Goal: Task Accomplishment & Management: Manage account settings

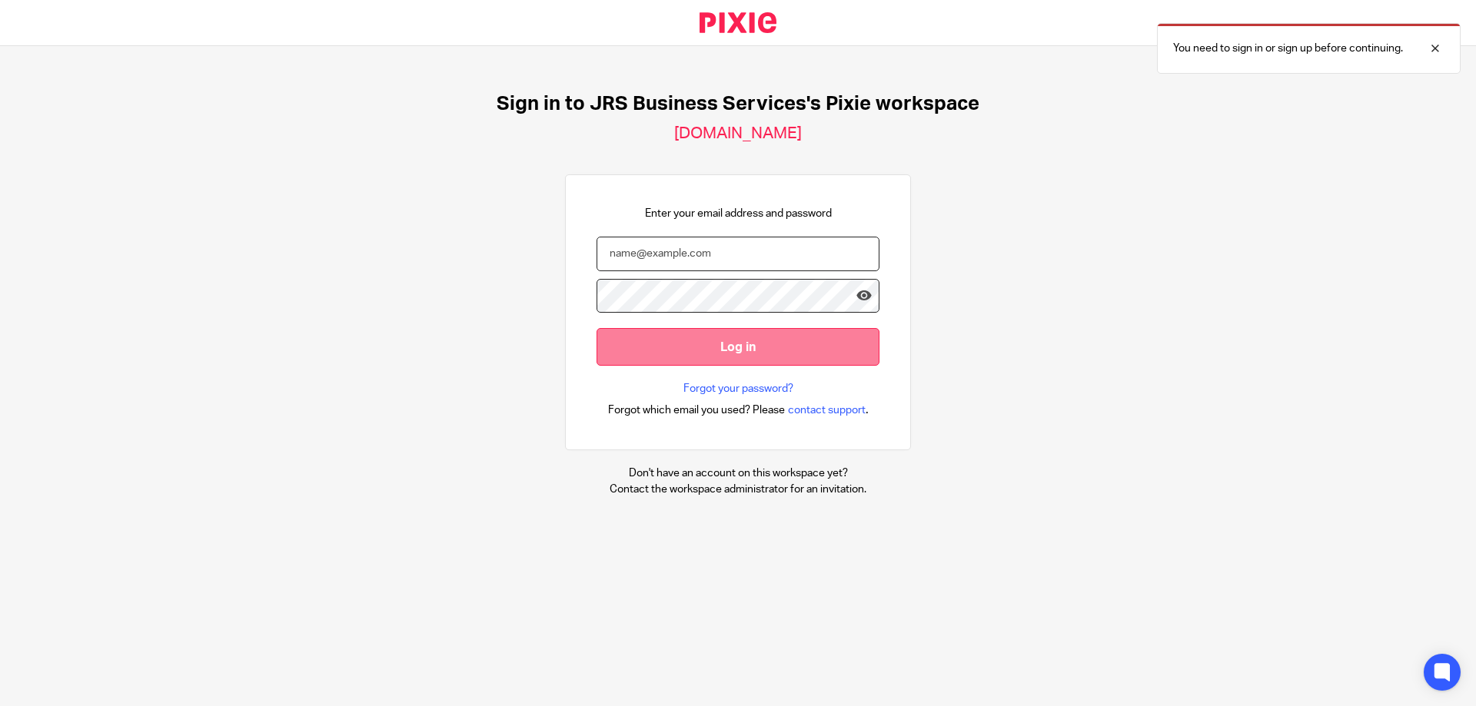
type input "s.williams@jrsbusiness.services"
click at [686, 333] on input "Log in" at bounding box center [737, 347] width 283 height 38
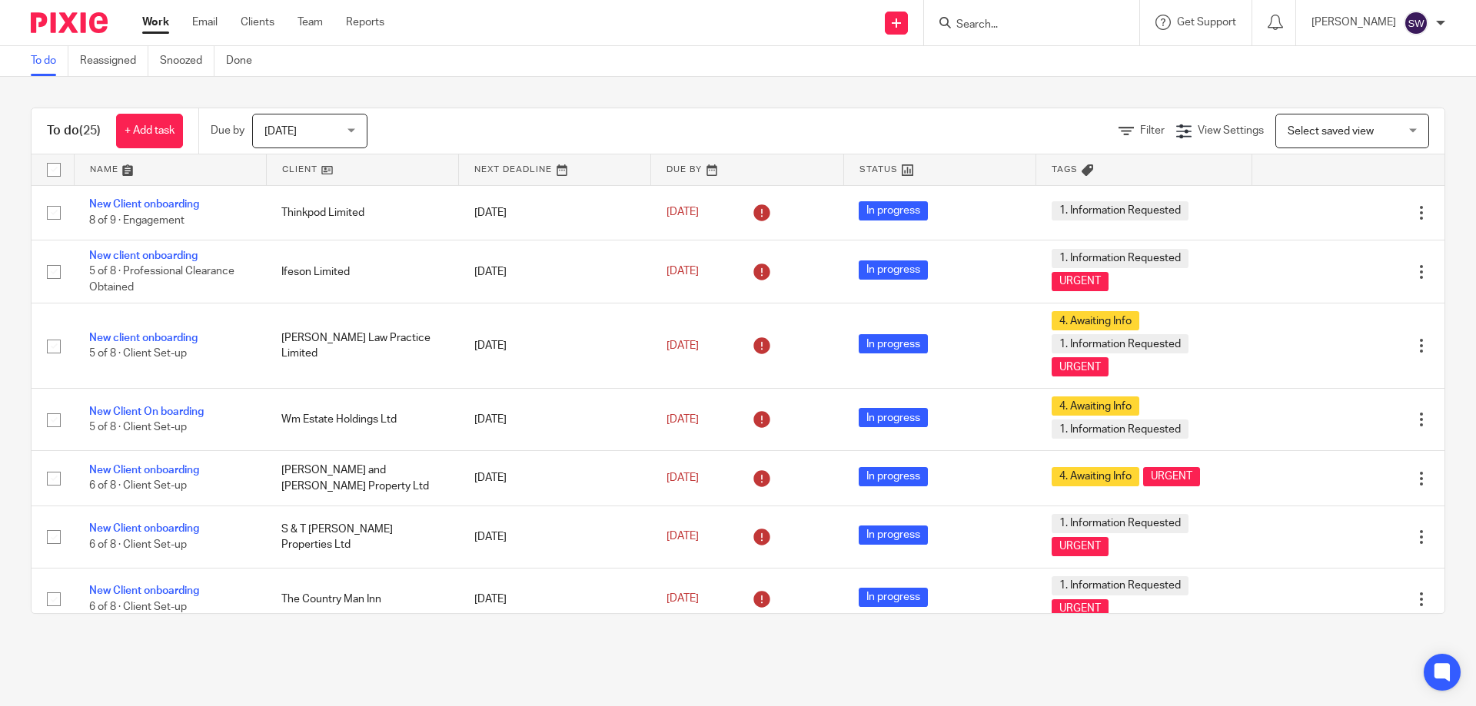
click at [355, 126] on div "[DATE] [DATE]" at bounding box center [309, 131] width 115 height 35
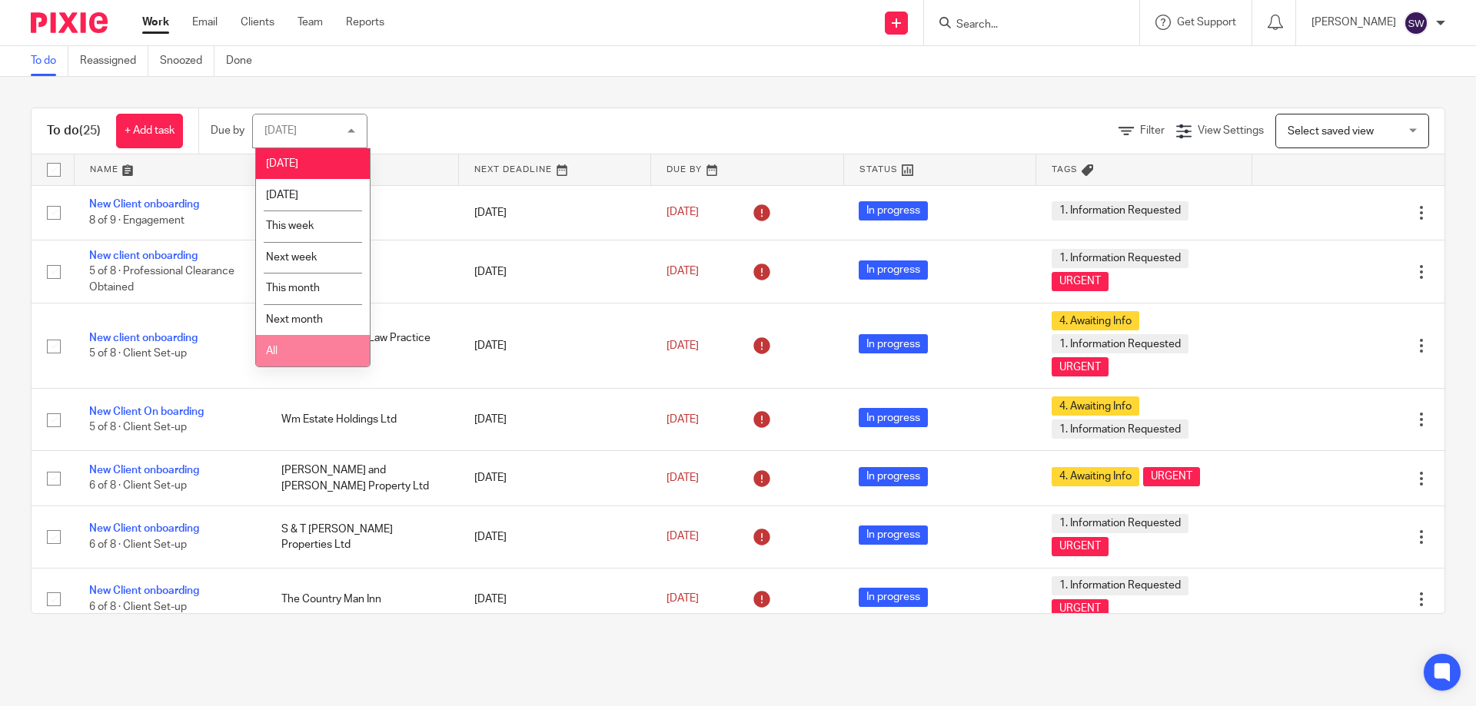
drag, startPoint x: 301, startPoint y: 350, endPoint x: 304, endPoint y: 5, distance: 345.1
click at [301, 350] on li "All" at bounding box center [313, 351] width 114 height 32
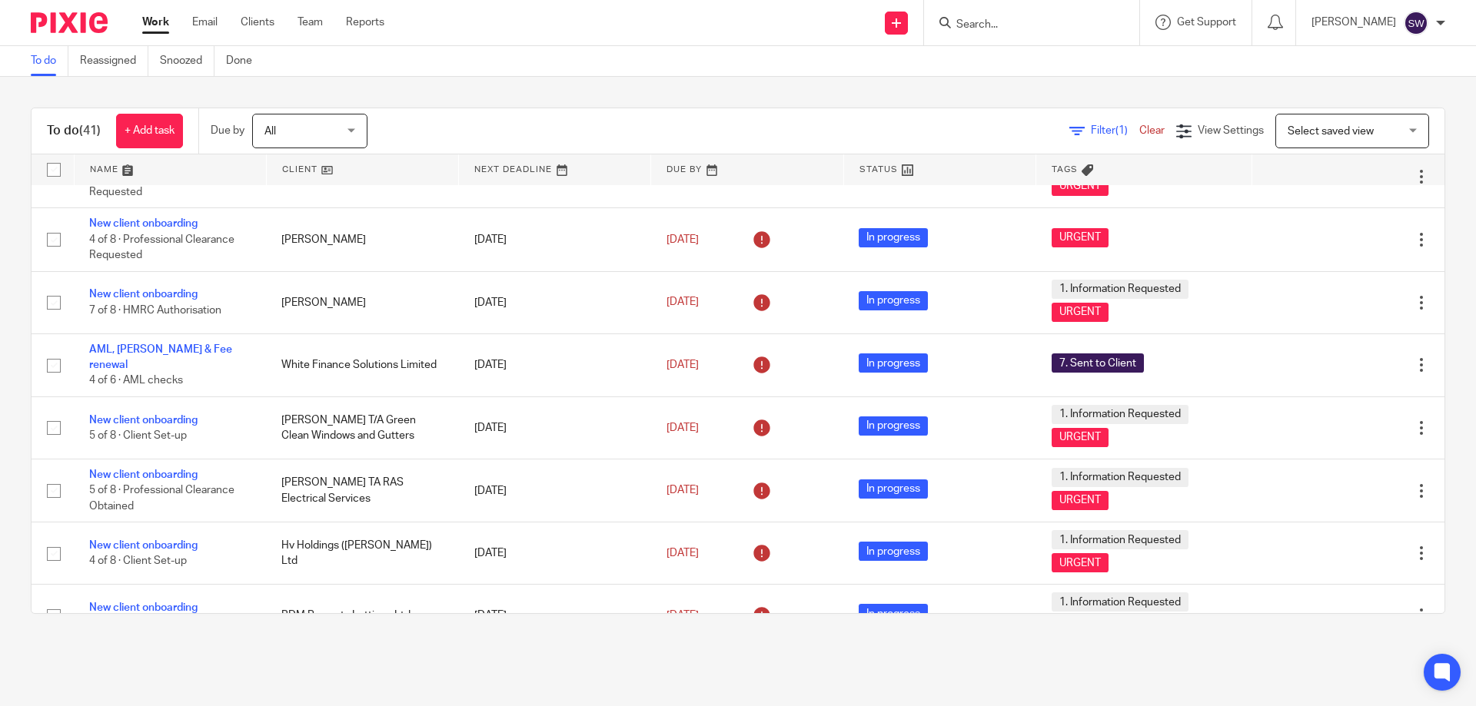
scroll to position [1044, 0]
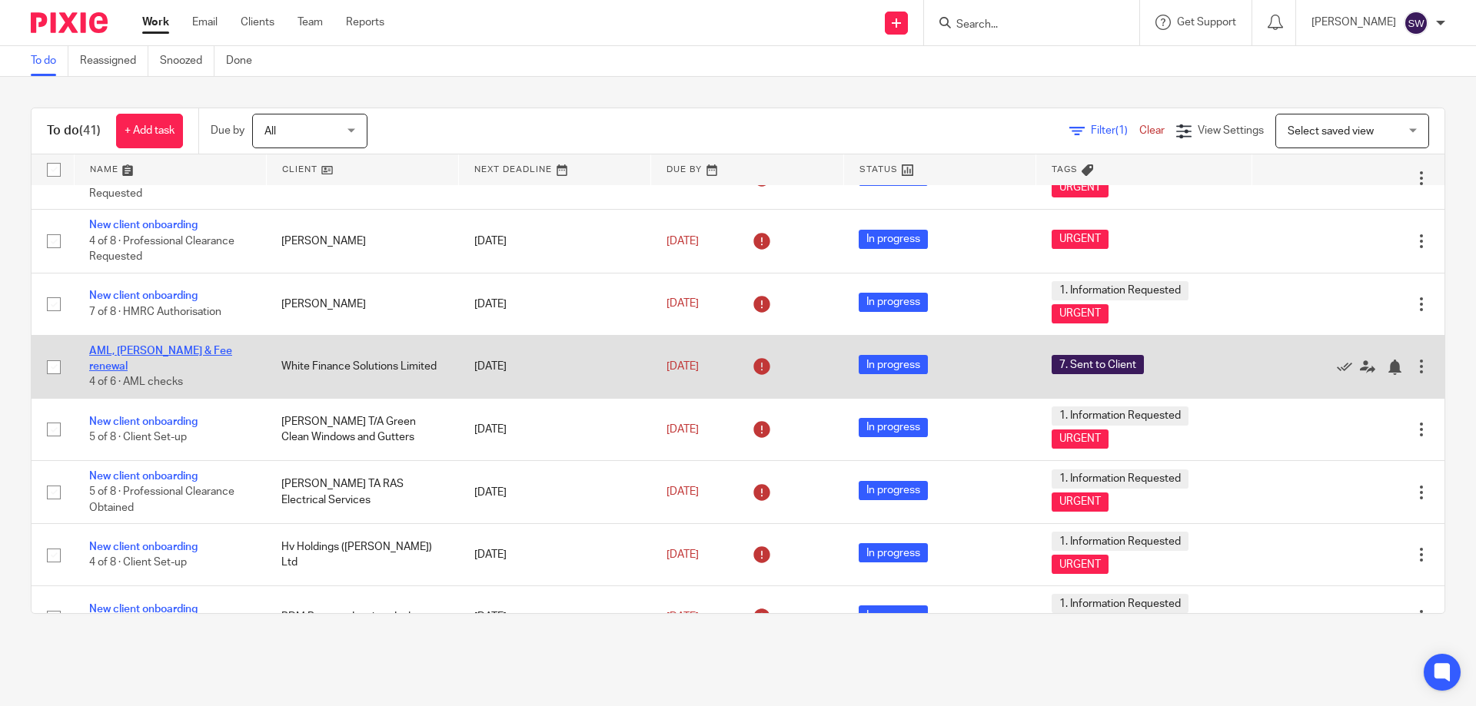
click at [161, 350] on link "AML, LoE & Fee renewal" at bounding box center [160, 359] width 143 height 26
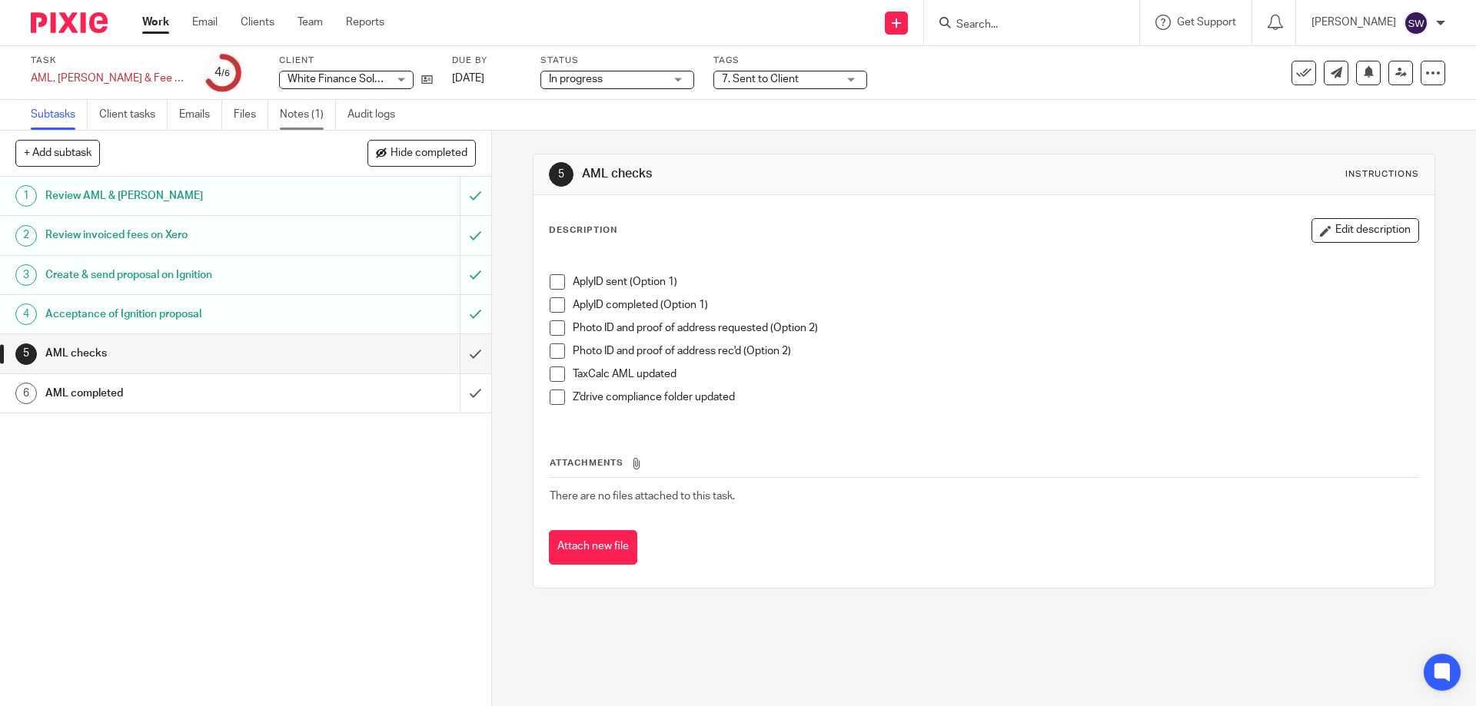
click at [307, 111] on link "Notes (1)" at bounding box center [308, 115] width 56 height 30
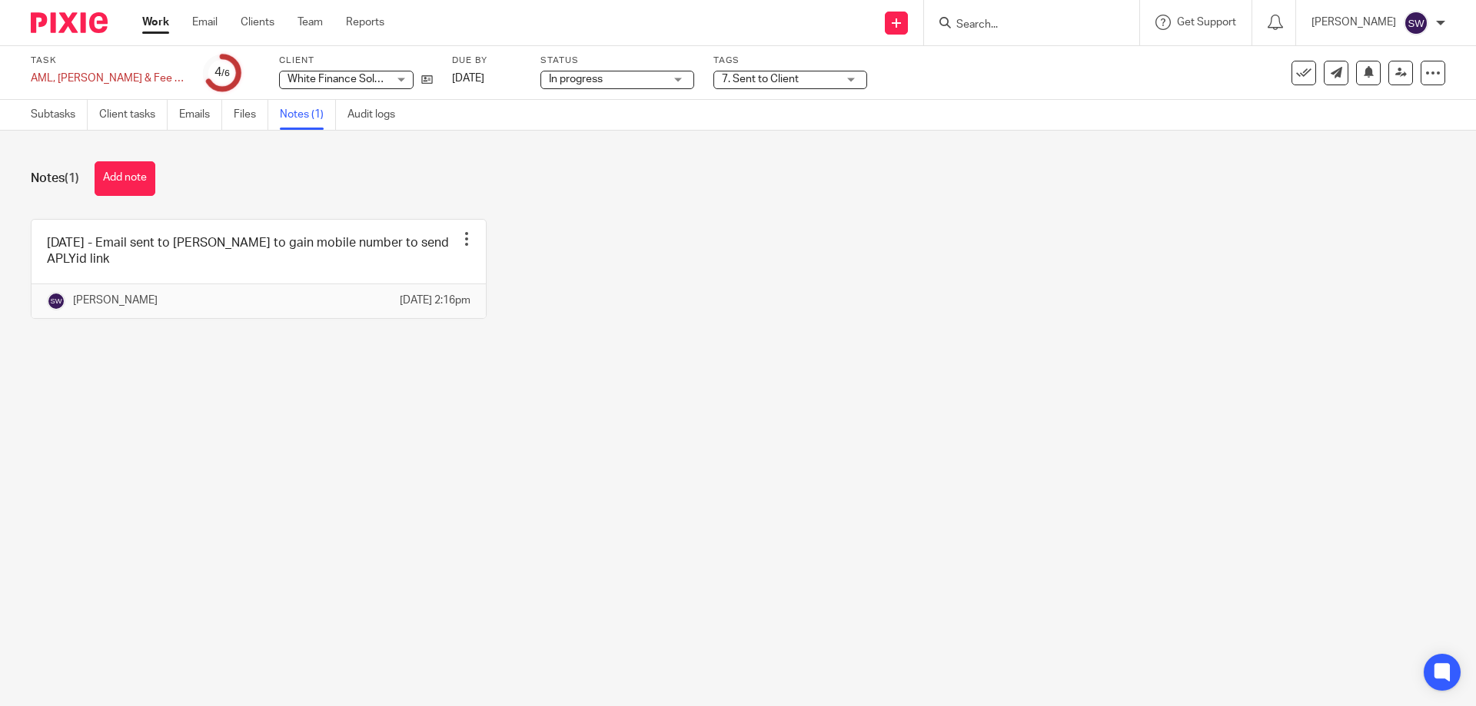
click at [1036, 27] on input "Search" at bounding box center [1024, 25] width 138 height 14
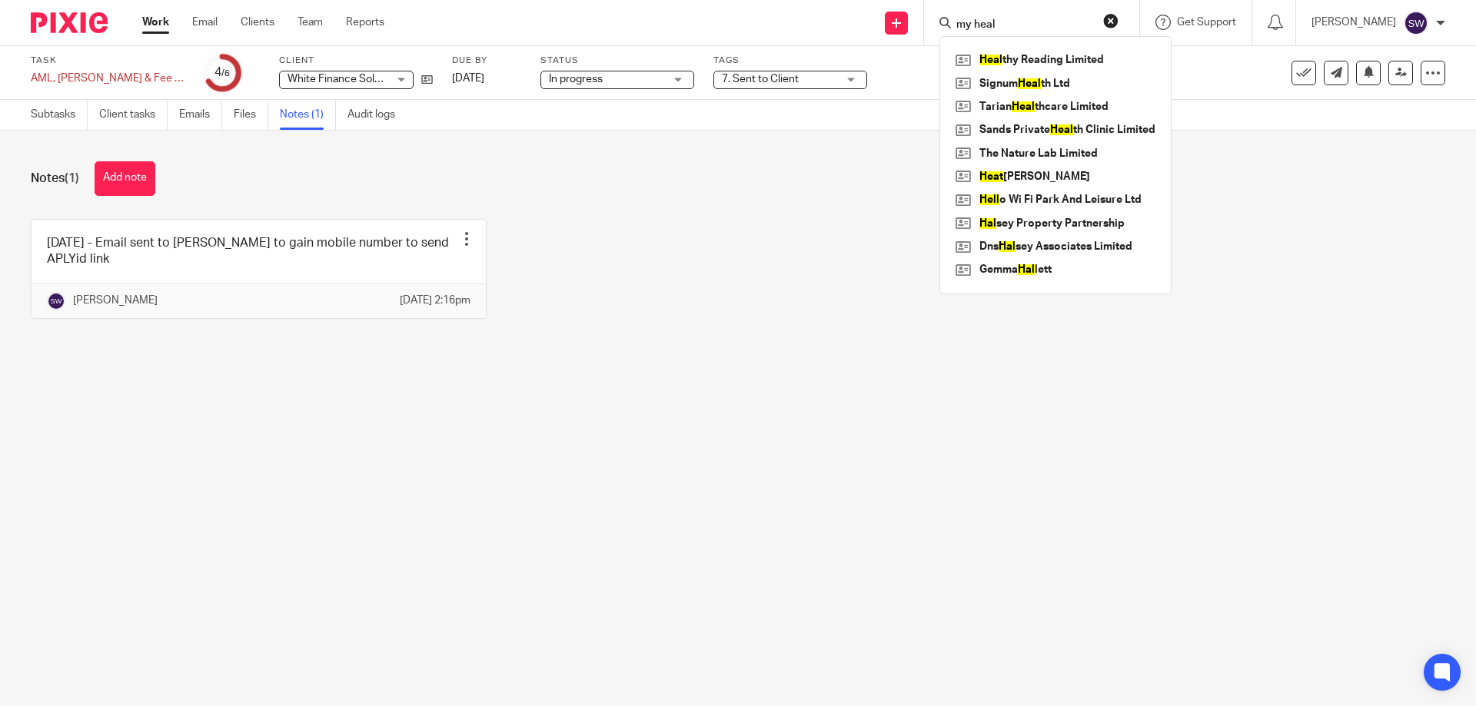
type input "my heal"
click at [1028, 28] on input "my heal" at bounding box center [1024, 25] width 138 height 14
click at [247, 25] on link "Clients" at bounding box center [258, 22] width 34 height 15
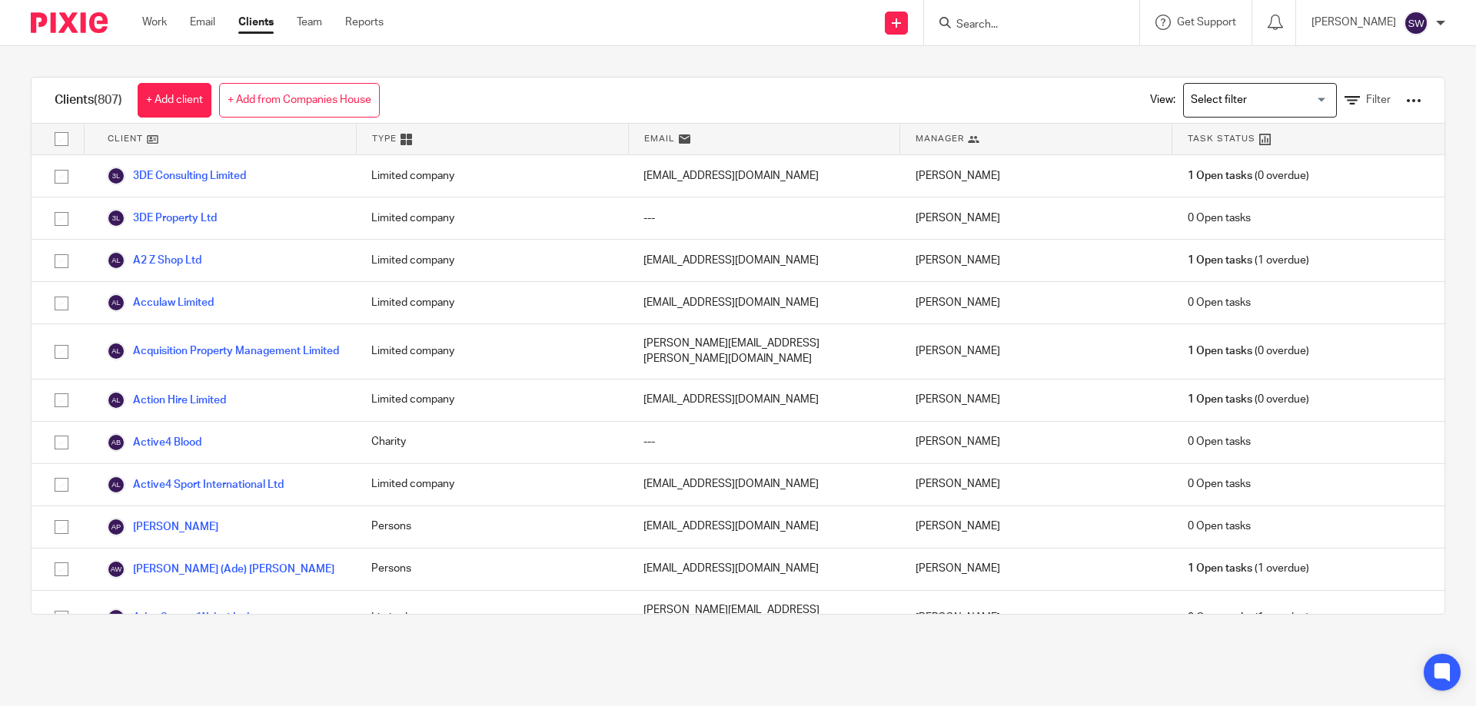
click at [1028, 31] on input "Search" at bounding box center [1024, 25] width 138 height 14
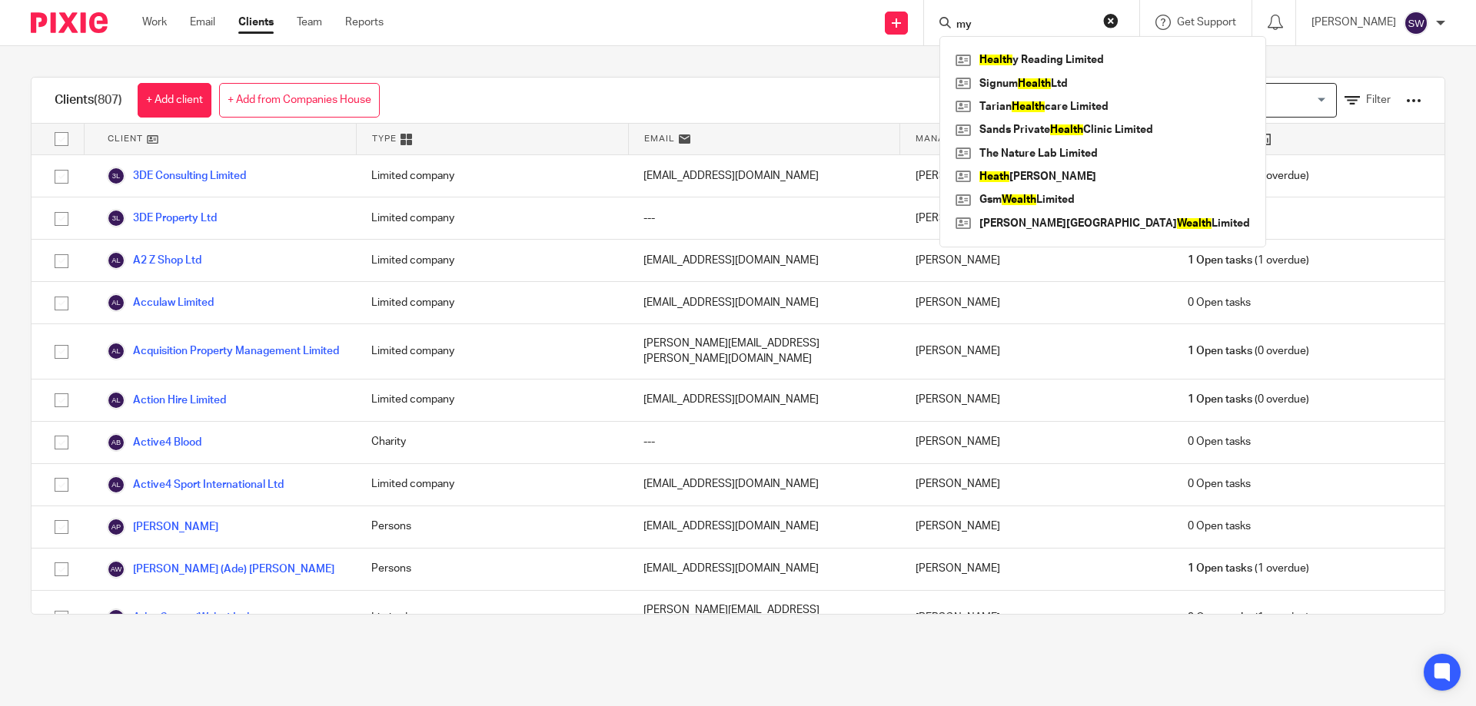
type input "m"
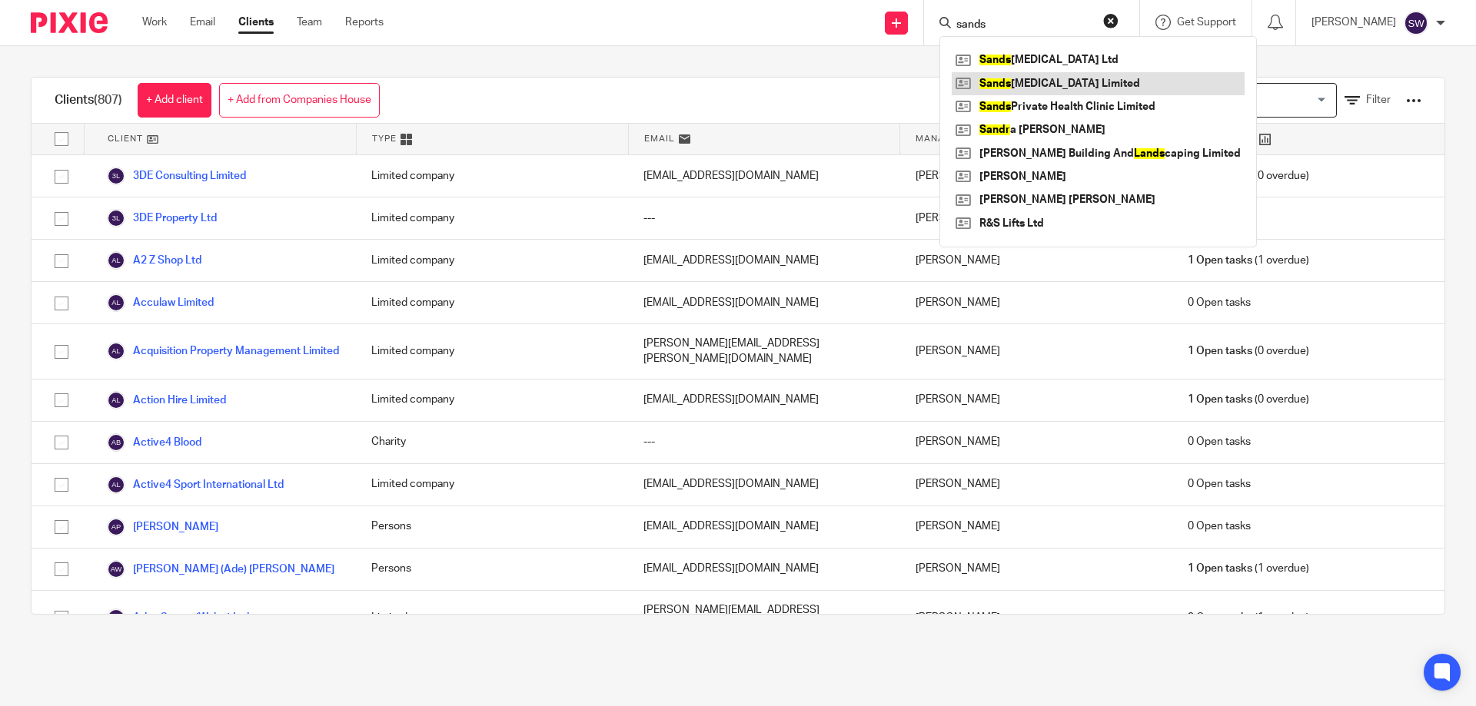
type input "sands"
click at [1071, 86] on link at bounding box center [1097, 83] width 293 height 23
click at [1069, 76] on link at bounding box center [1097, 83] width 293 height 23
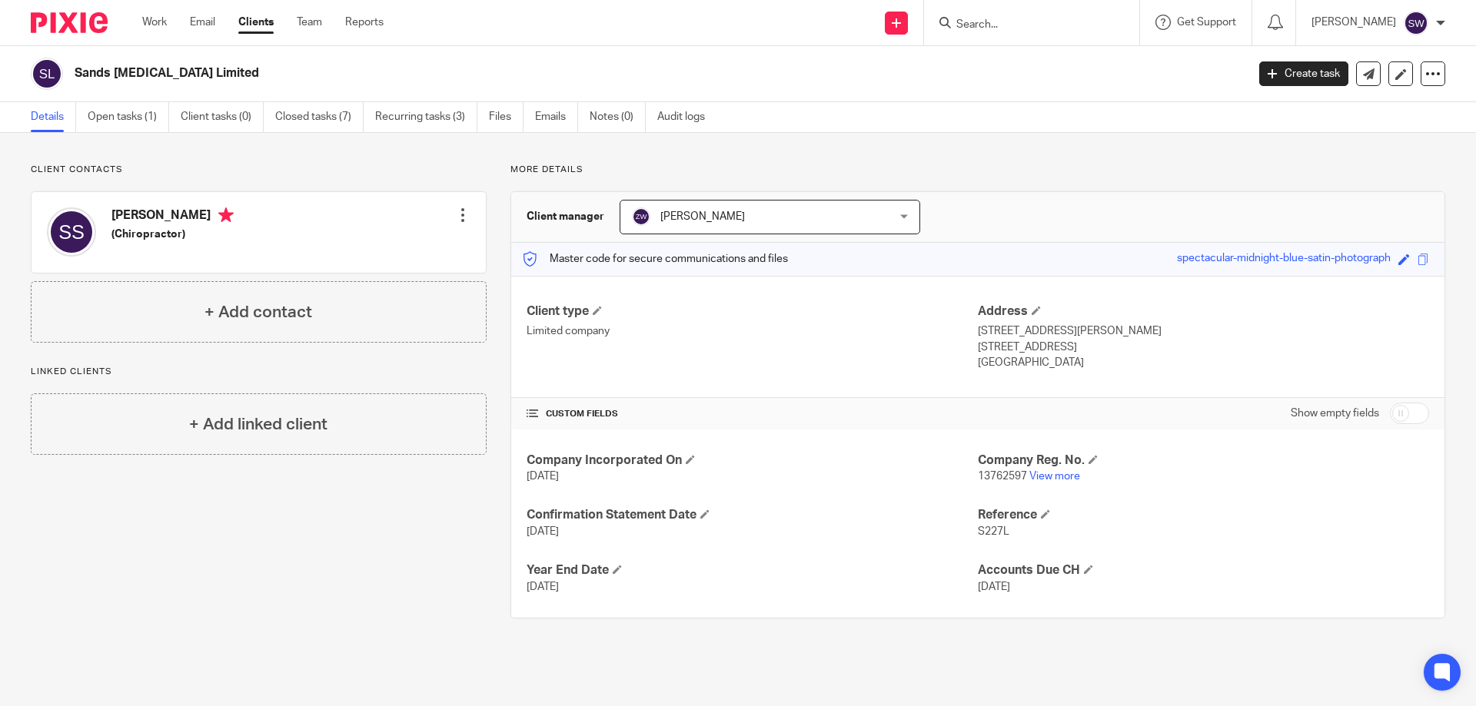
click at [1007, 33] on div at bounding box center [1031, 22] width 215 height 45
click at [1017, 19] on input "Search" at bounding box center [1024, 25] width 138 height 14
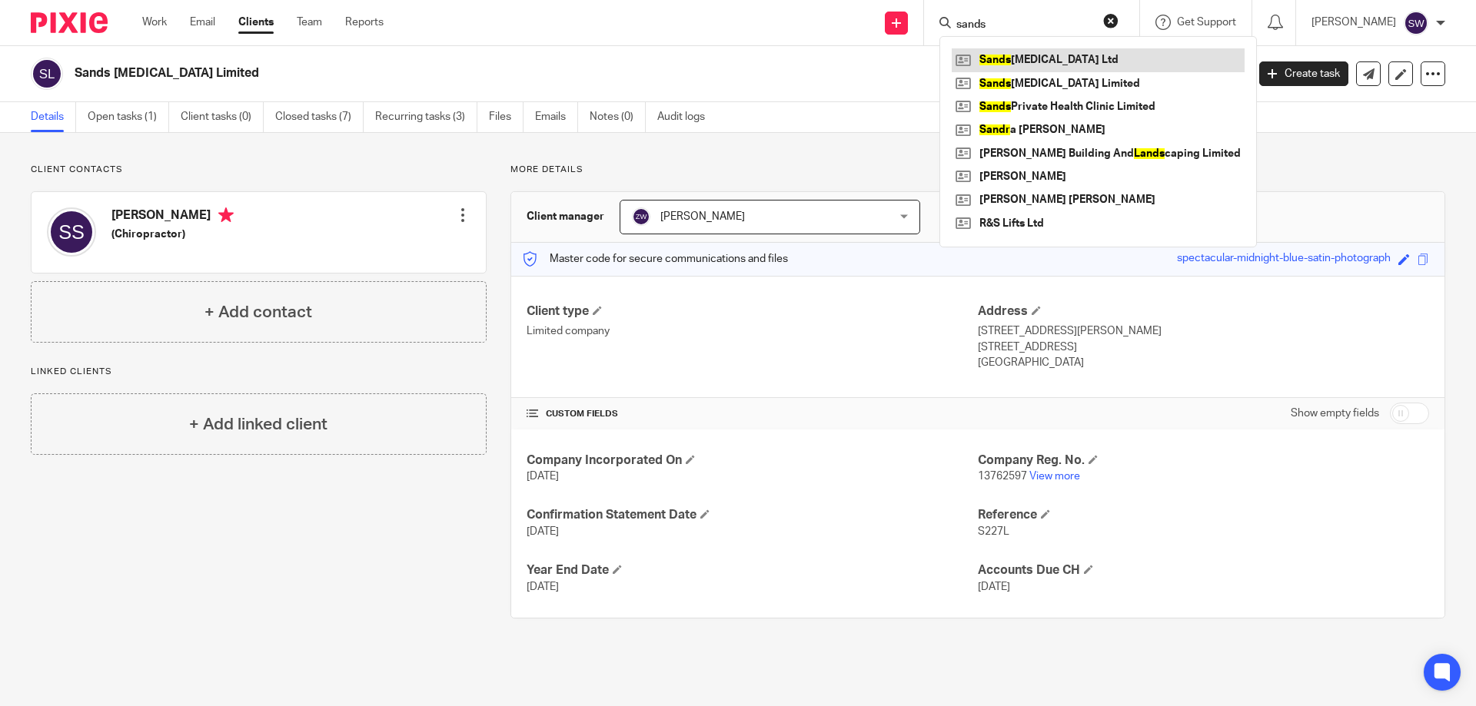
type input "sands"
click at [1060, 57] on link at bounding box center [1097, 59] width 293 height 23
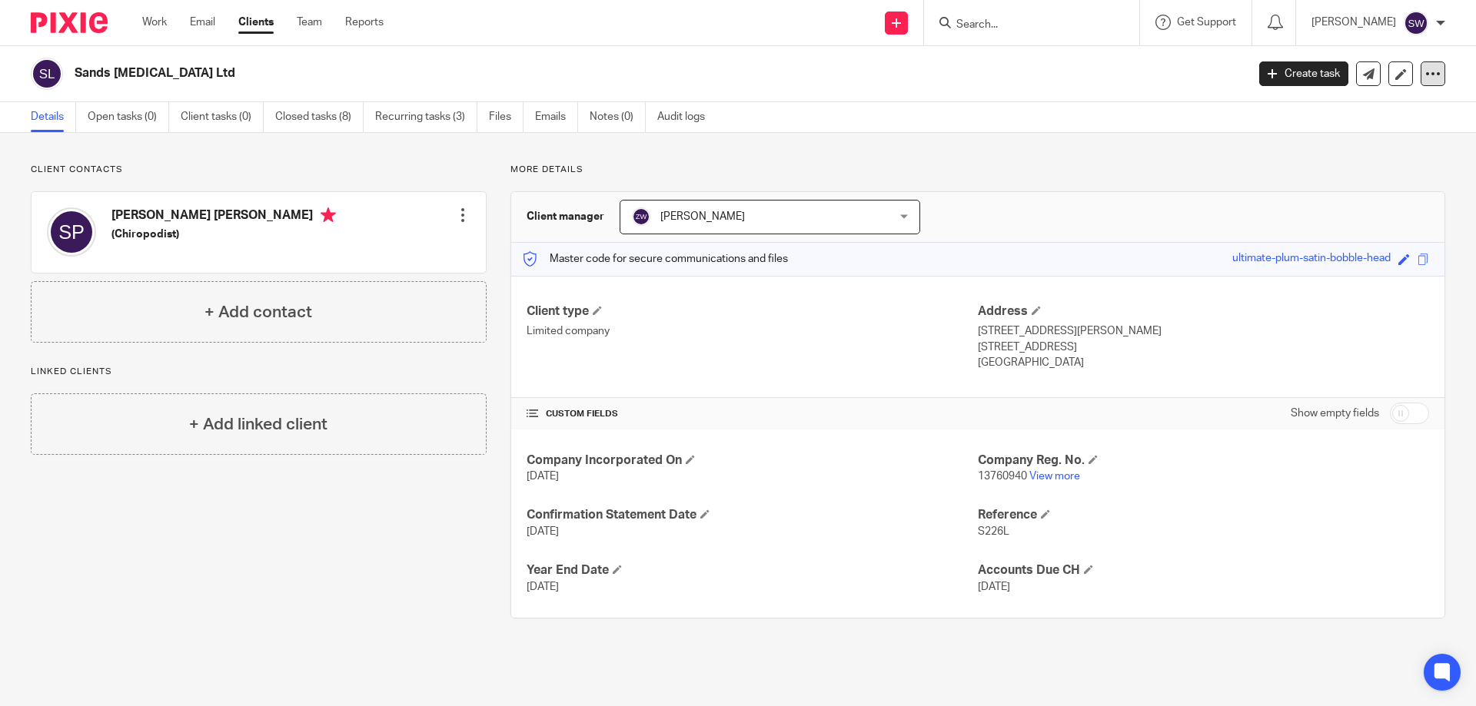
click at [1429, 70] on div at bounding box center [1432, 73] width 25 height 25
click at [1383, 111] on link "Update from Companies House" at bounding box center [1337, 112] width 170 height 22
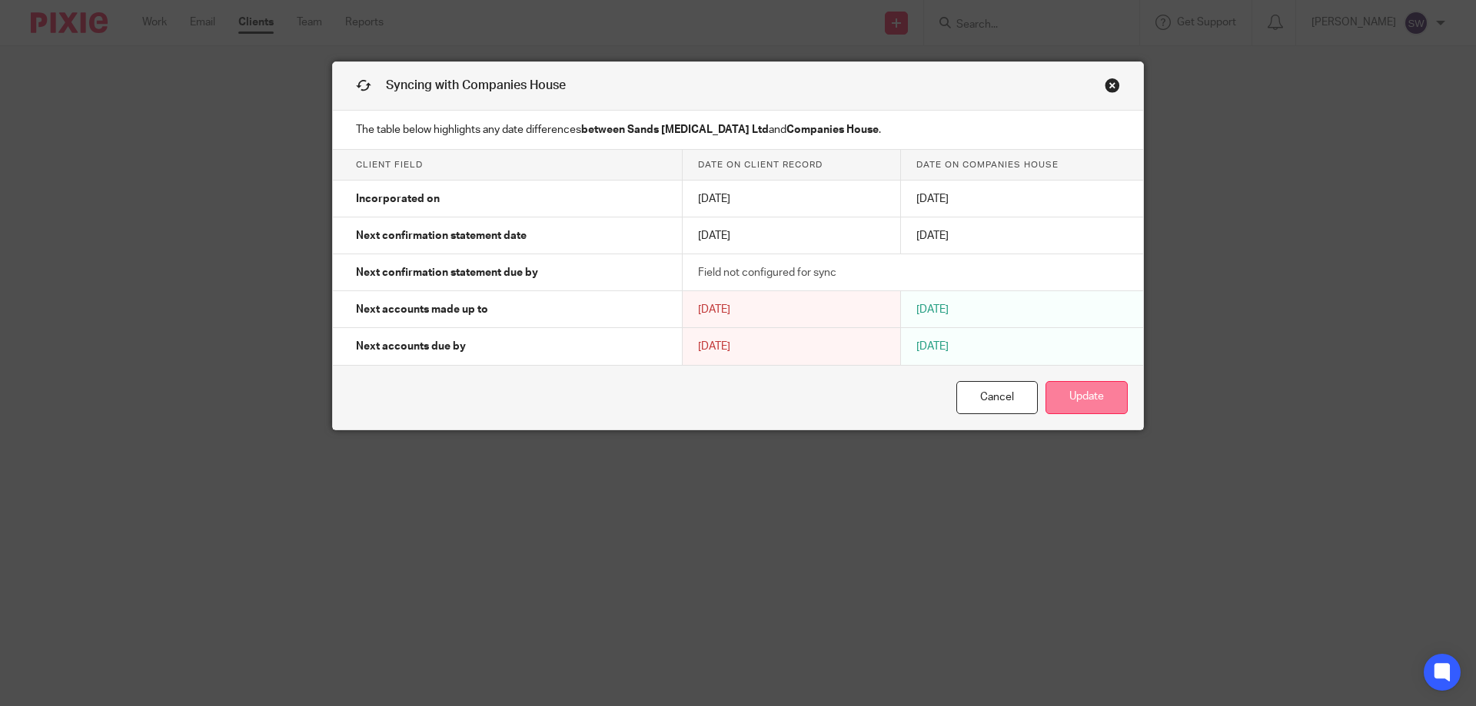
click at [1097, 403] on button "Update" at bounding box center [1086, 397] width 82 height 33
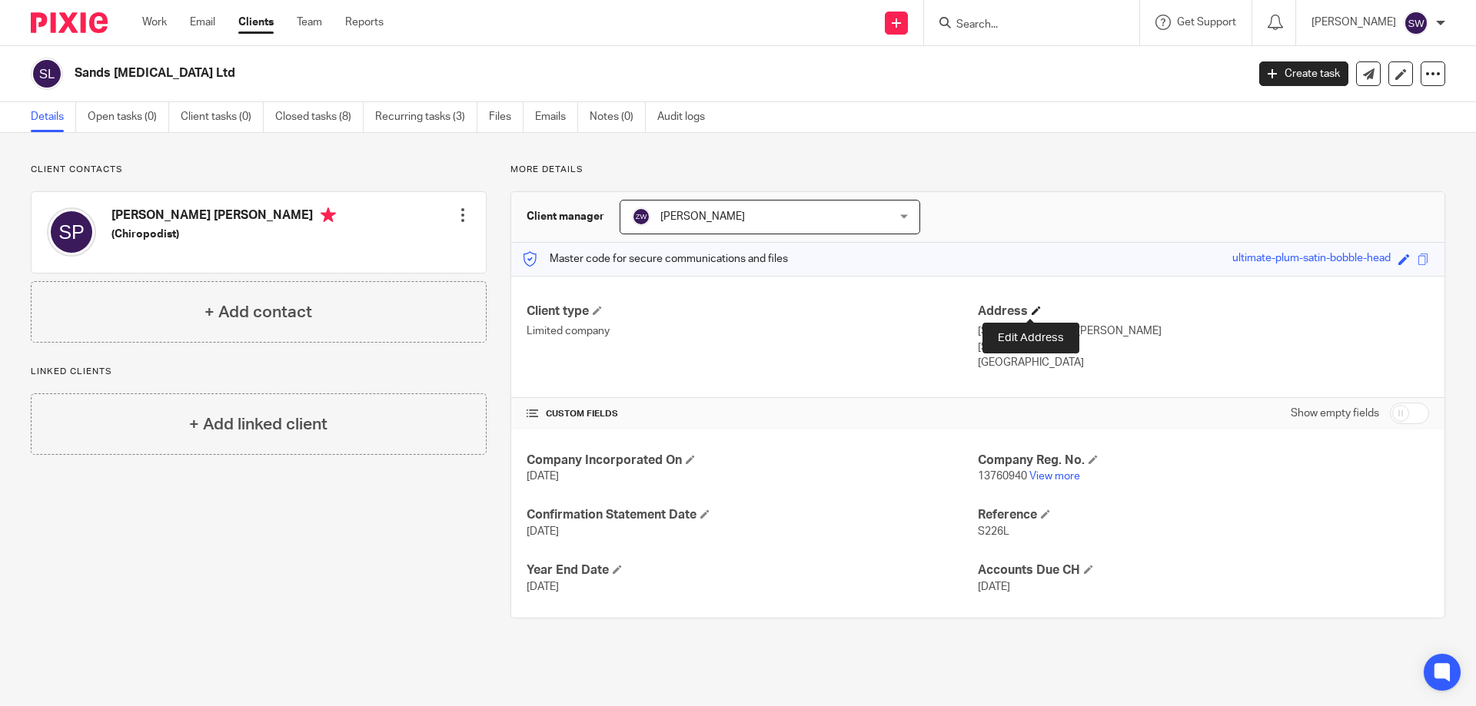
click at [1031, 312] on span at bounding box center [1035, 310] width 9 height 9
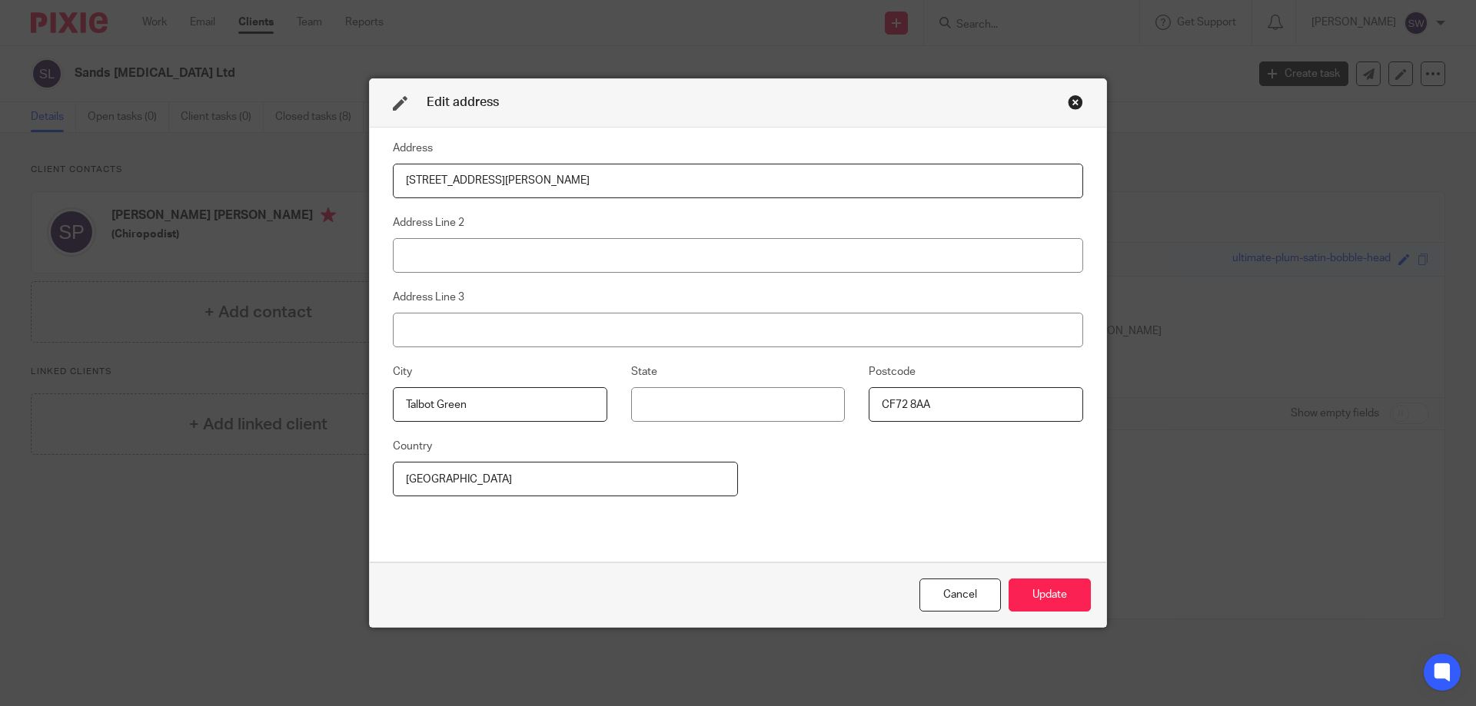
click at [1068, 98] on div "Close this dialog window" at bounding box center [1075, 102] width 15 height 15
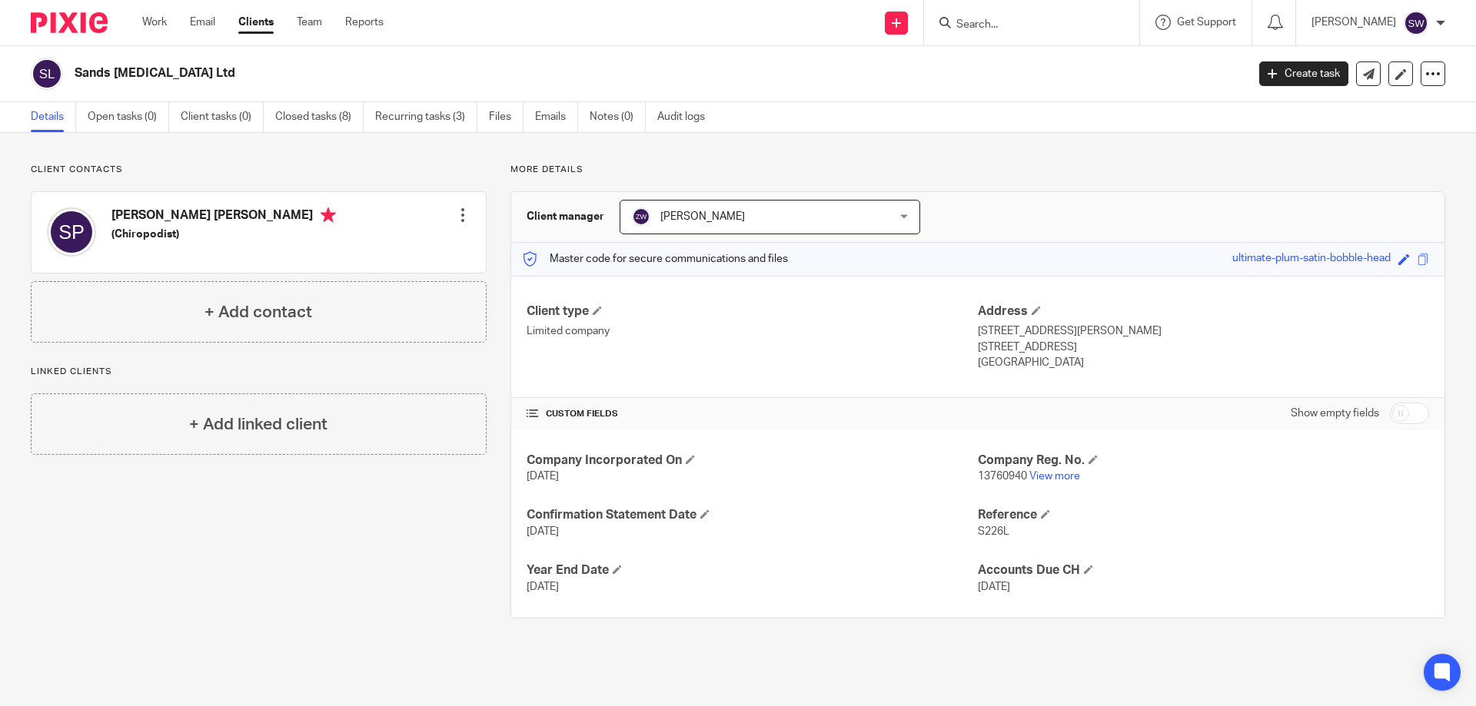
click at [457, 211] on div at bounding box center [462, 215] width 15 height 15
click at [387, 251] on link "Edit contact" at bounding box center [390, 249] width 147 height 22
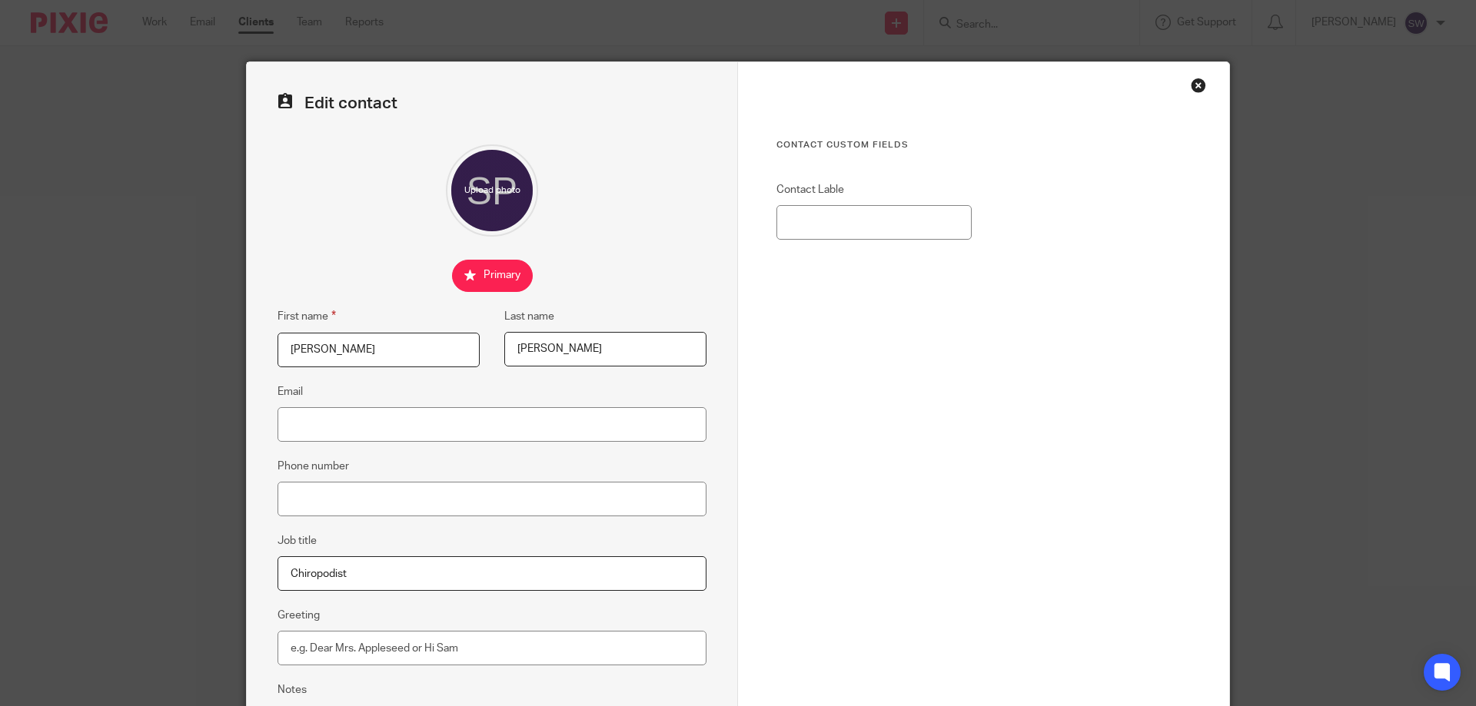
click at [1190, 83] on div "Close this dialog window" at bounding box center [1197, 85] width 15 height 15
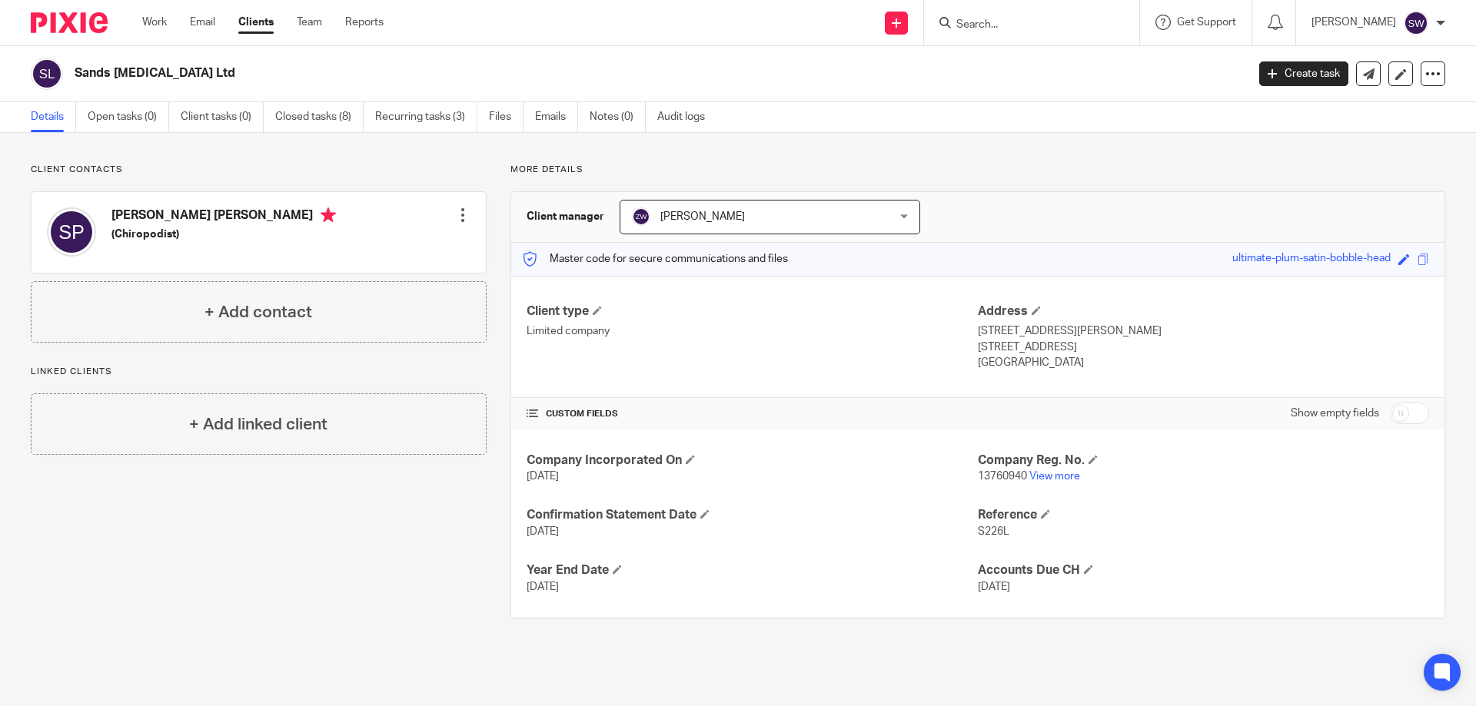
click at [51, 75] on img at bounding box center [47, 74] width 32 height 32
drag, startPoint x: 50, startPoint y: 73, endPoint x: 237, endPoint y: 76, distance: 186.8
click at [237, 76] on h2 "Sands [MEDICAL_DATA] Ltd" at bounding box center [539, 73] width 929 height 16
click at [171, 69] on h2 "Sands [MEDICAL_DATA] Ltd" at bounding box center [539, 73] width 929 height 16
click at [1395, 76] on link at bounding box center [1400, 73] width 25 height 25
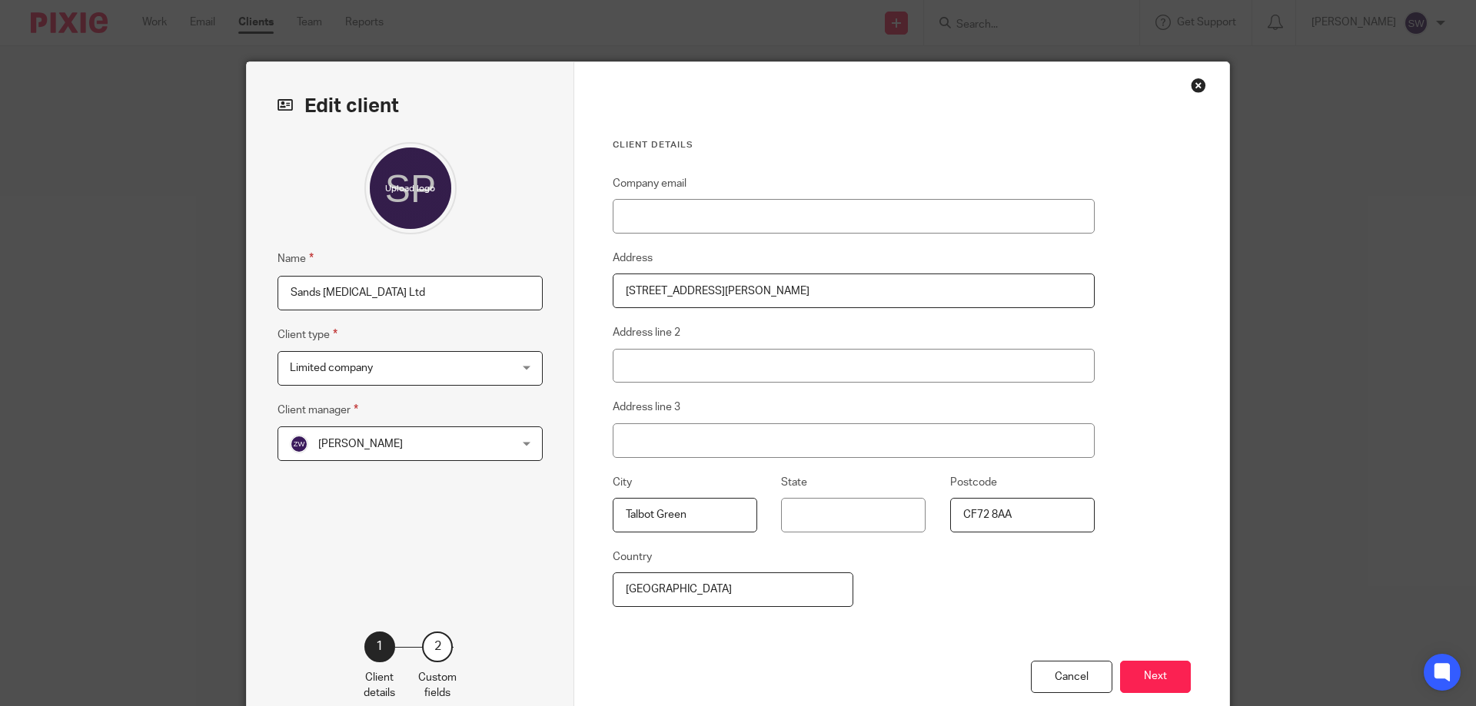
click at [408, 297] on input "Sands [MEDICAL_DATA] Ltd" at bounding box center [409, 293] width 265 height 35
click at [284, 291] on input "Sands [MEDICAL_DATA] Ltd" at bounding box center [409, 293] width 265 height 35
type input "My Healthy Steps Ltd (Sands [MEDICAL_DATA] Ltd)"
drag, startPoint x: 739, startPoint y: 297, endPoint x: 549, endPoint y: 323, distance: 192.4
click at [549, 323] on div "Edit client Name My Healthy Steps Ltd (Sands Podiatry Ltd) Client type Limited …" at bounding box center [738, 396] width 982 height 669
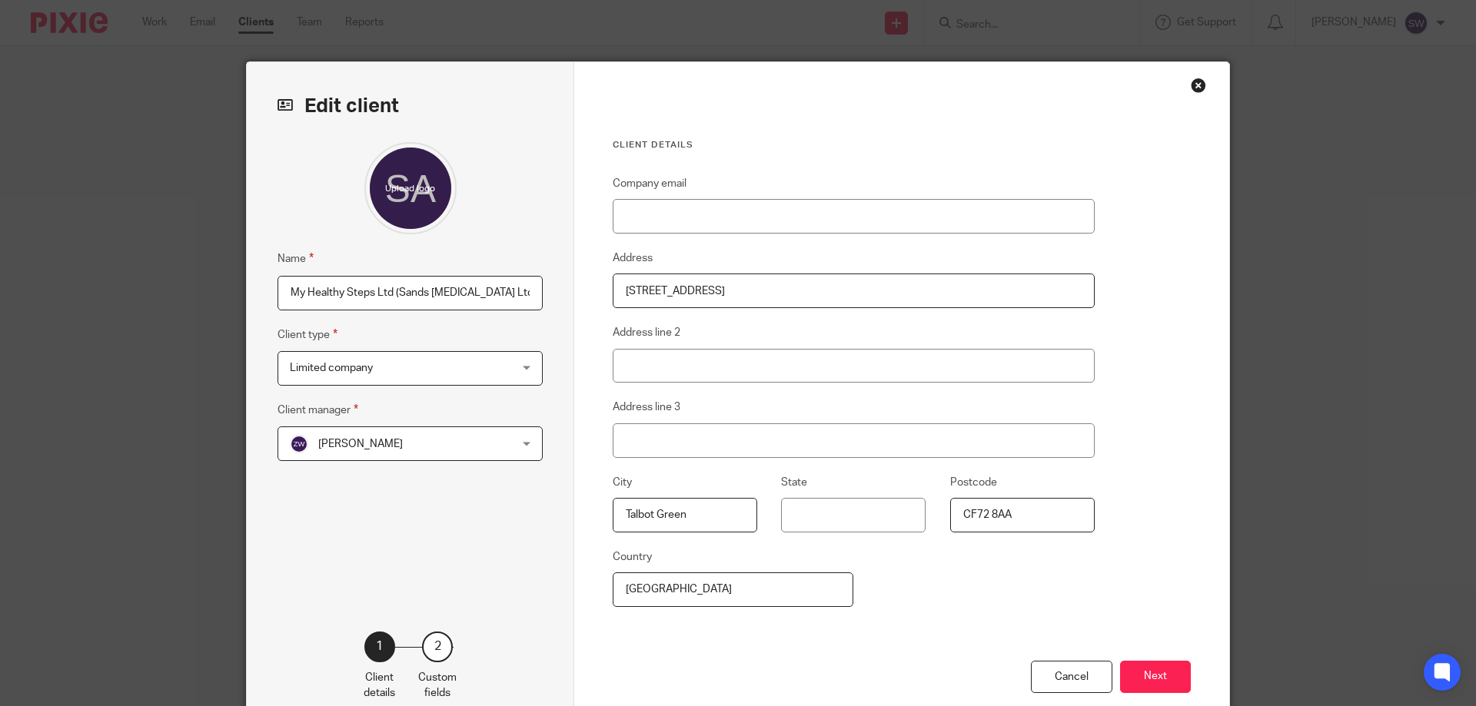
type input "67 Talbot Road"
click at [644, 364] on input "Address line 2" at bounding box center [854, 366] width 482 height 35
paste input "Talbot Green"
type input "Talbot Green"
click at [659, 515] on input "text" at bounding box center [685, 515] width 144 height 35
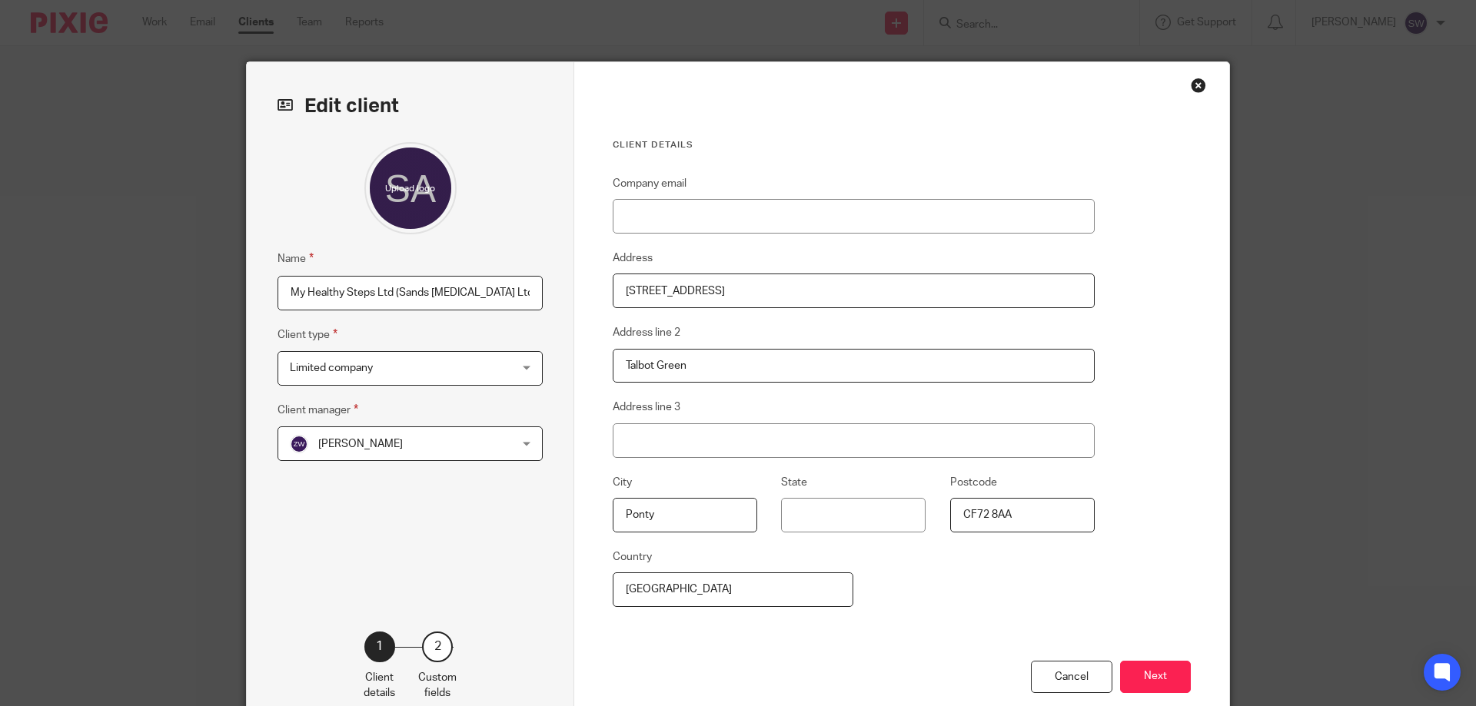
type input "Pontyclun"
type input "CF72 8AE"
click at [1151, 672] on button "Next" at bounding box center [1155, 677] width 71 height 33
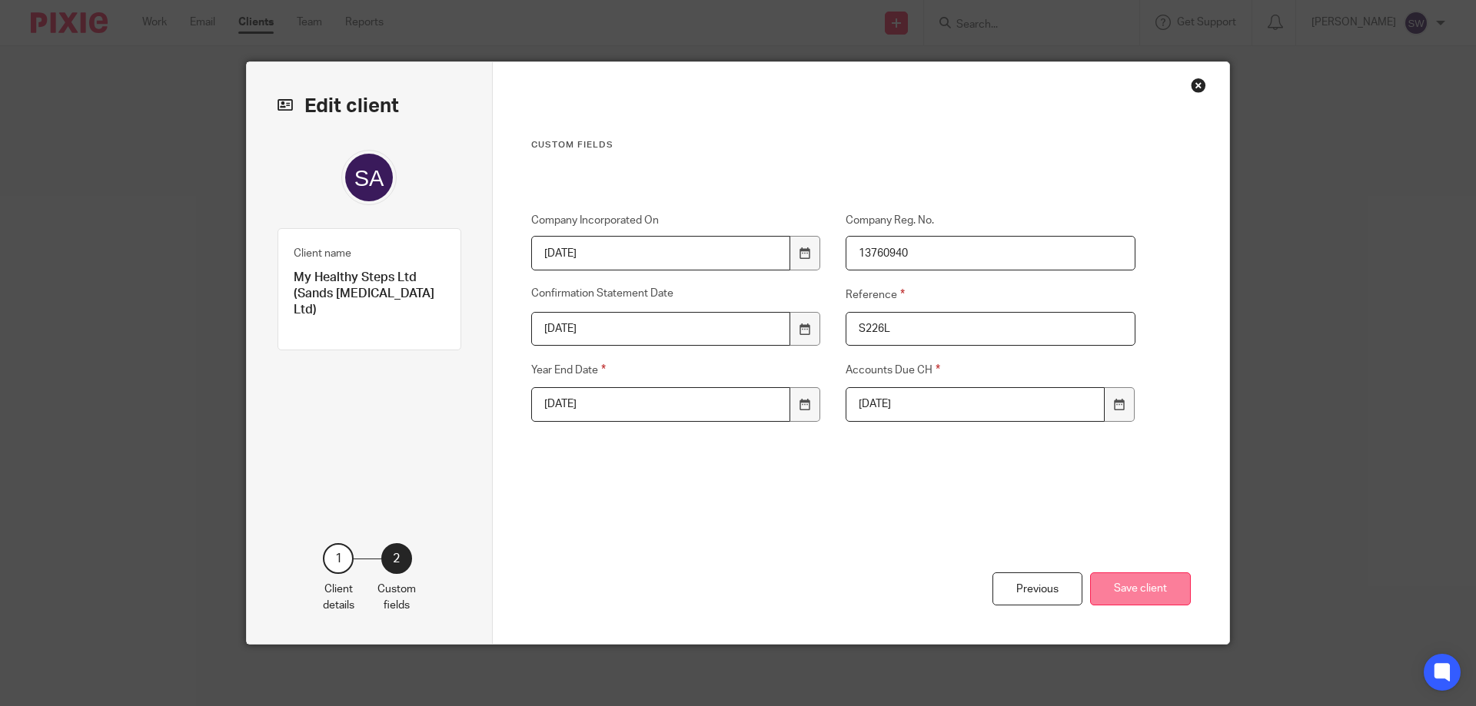
click at [1131, 589] on button "Save client" at bounding box center [1140, 589] width 101 height 33
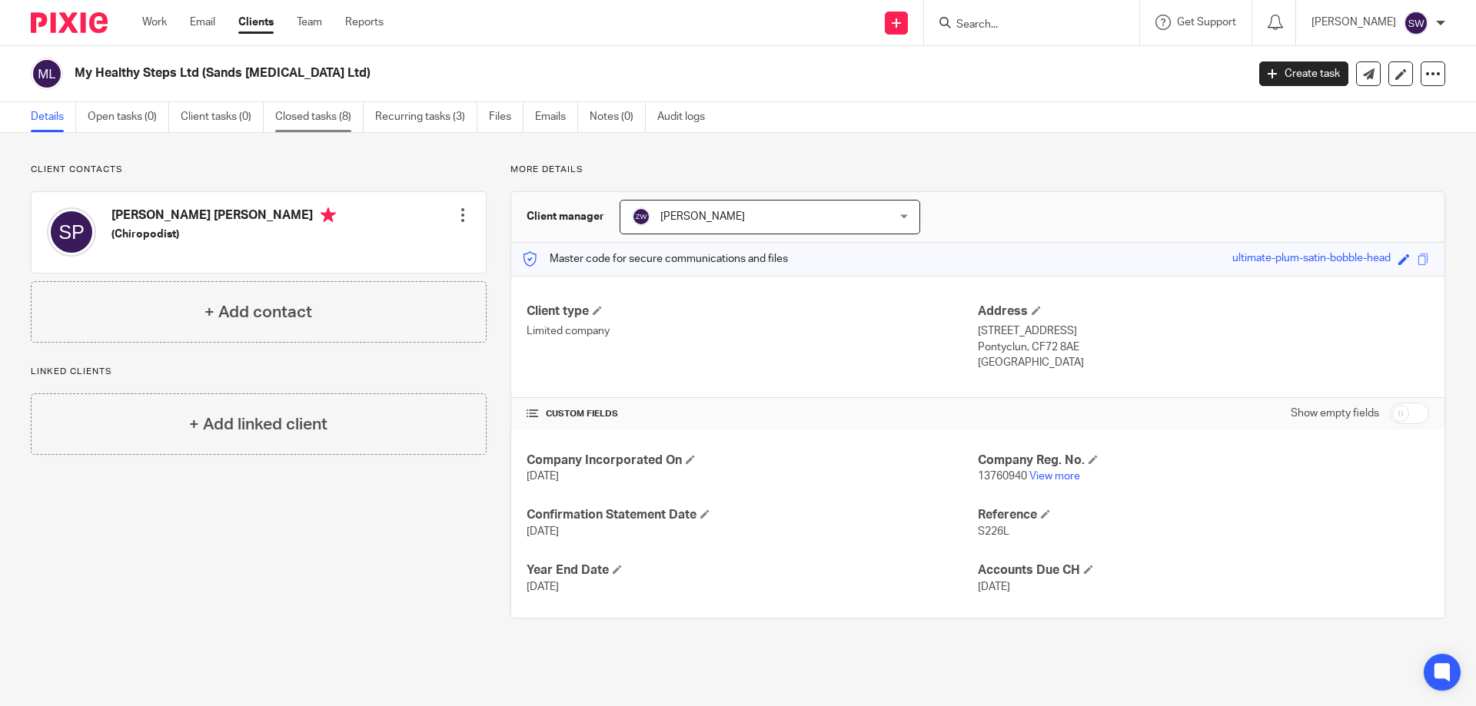
click at [300, 116] on link "Closed tasks (8)" at bounding box center [319, 117] width 88 height 30
click at [407, 114] on link "Recurring tasks (3)" at bounding box center [426, 117] width 102 height 30
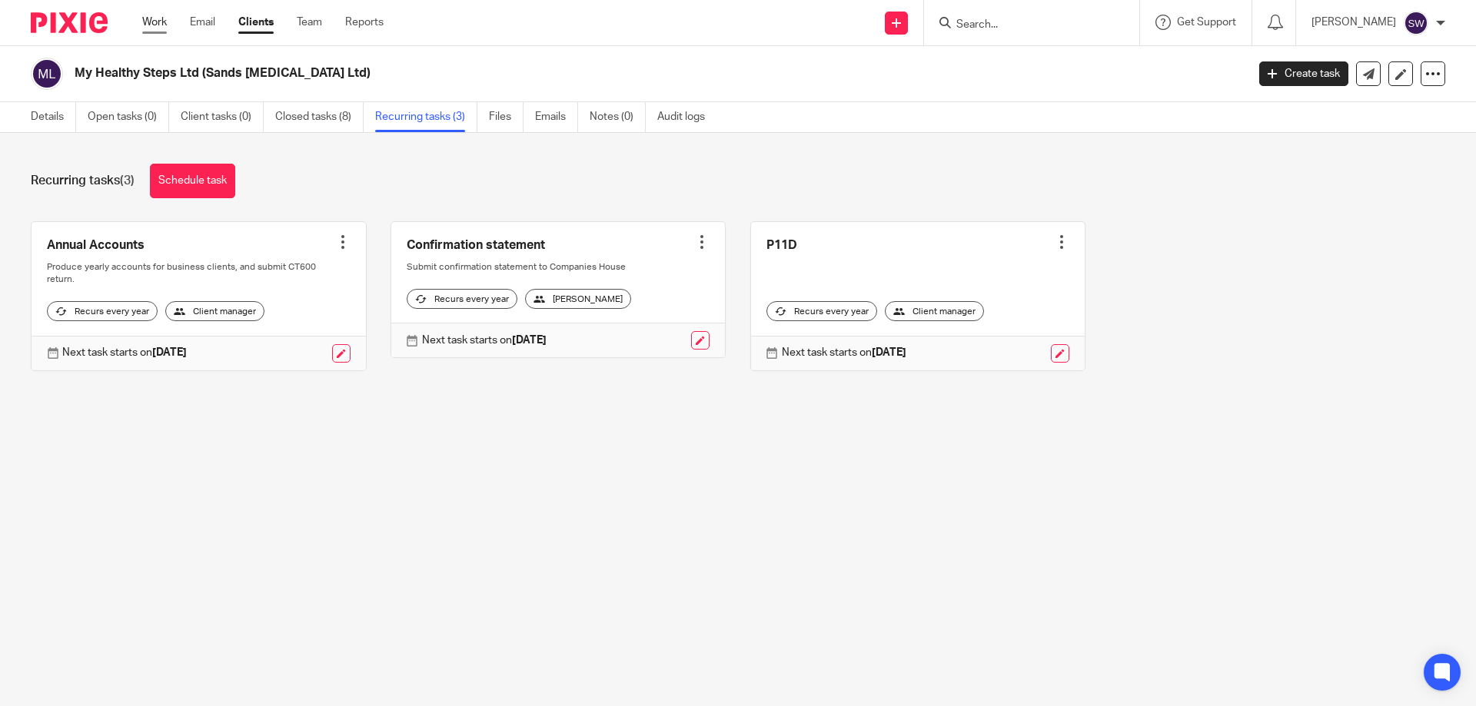
click at [152, 26] on link "Work" at bounding box center [154, 22] width 25 height 15
